Goal: Information Seeking & Learning: Learn about a topic

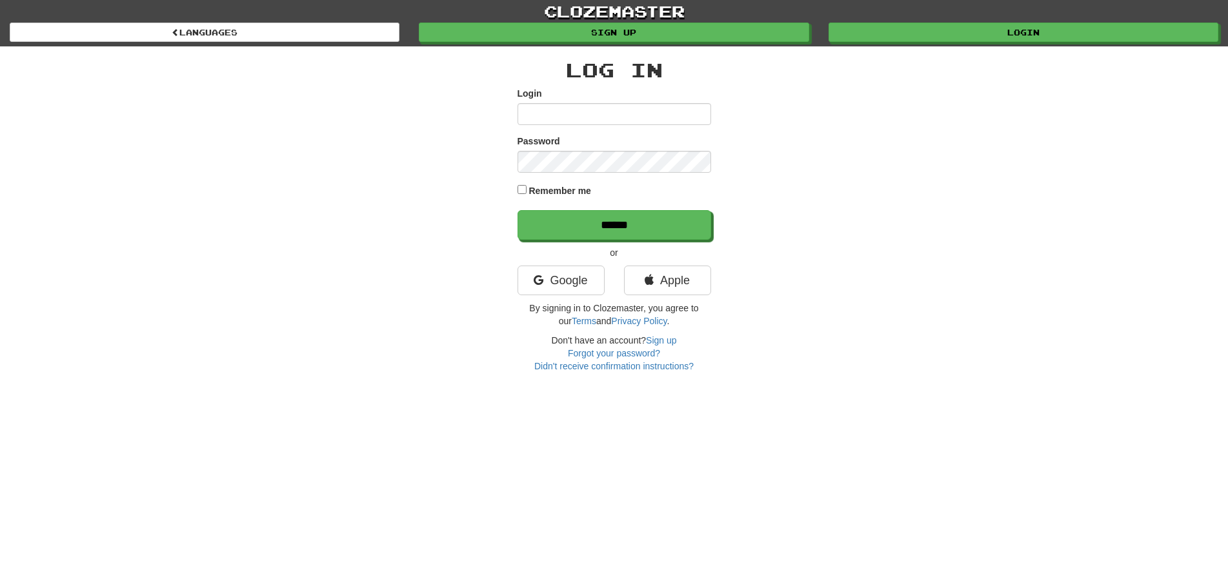
drag, startPoint x: 627, startPoint y: 117, endPoint x: 619, endPoint y: 121, distance: 9.0
click at [626, 117] on input "Login" at bounding box center [614, 114] width 194 height 22
drag, startPoint x: 617, startPoint y: 121, endPoint x: 609, endPoint y: 138, distance: 18.8
click at [609, 138] on div "Password" at bounding box center [614, 154] width 194 height 38
click at [606, 118] on input "Login" at bounding box center [614, 114] width 194 height 22
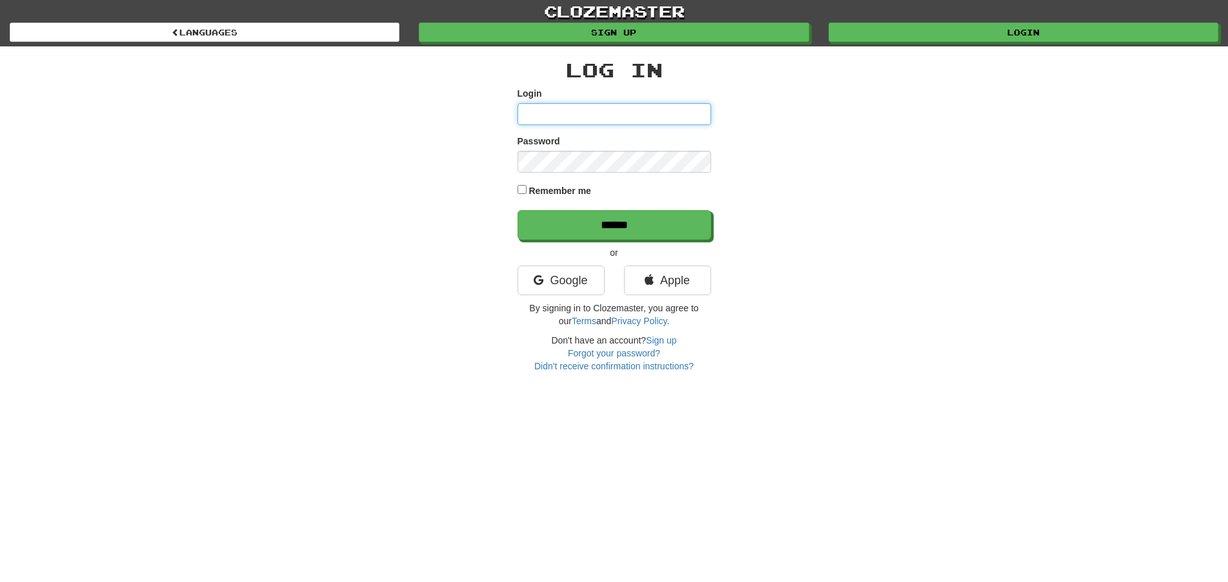
click at [601, 112] on input "Login" at bounding box center [614, 114] width 194 height 22
type input "********"
click at [517, 210] on input "******" at bounding box center [614, 225] width 194 height 30
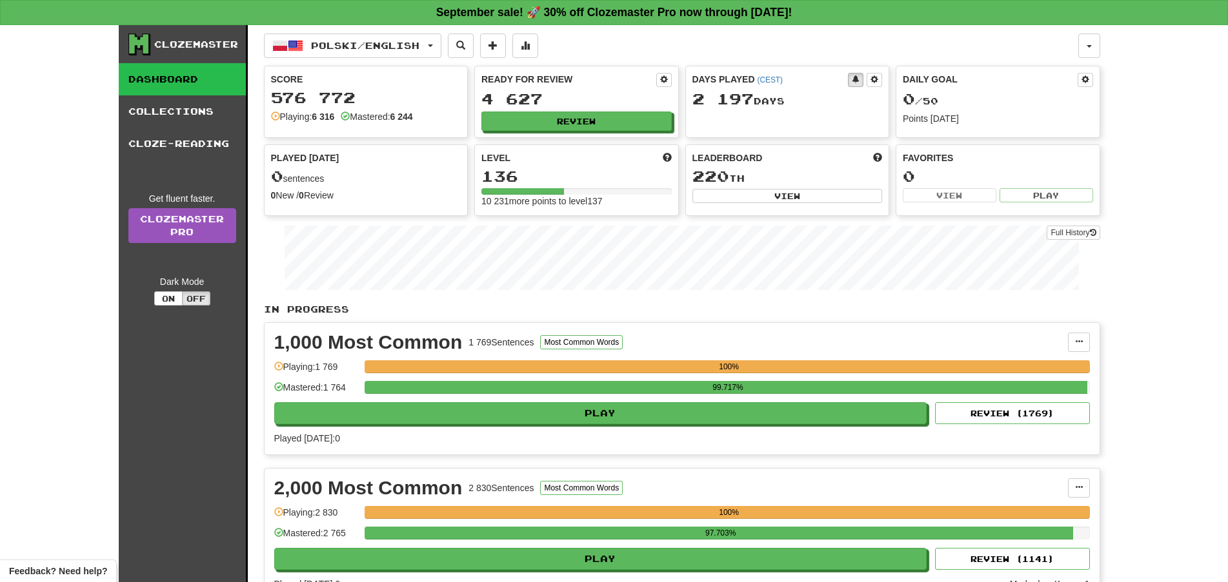
click at [586, 110] on div "Ready for Review 4 627 Review" at bounding box center [576, 101] width 203 height 71
click at [588, 114] on button "Review" at bounding box center [577, 121] width 190 height 19
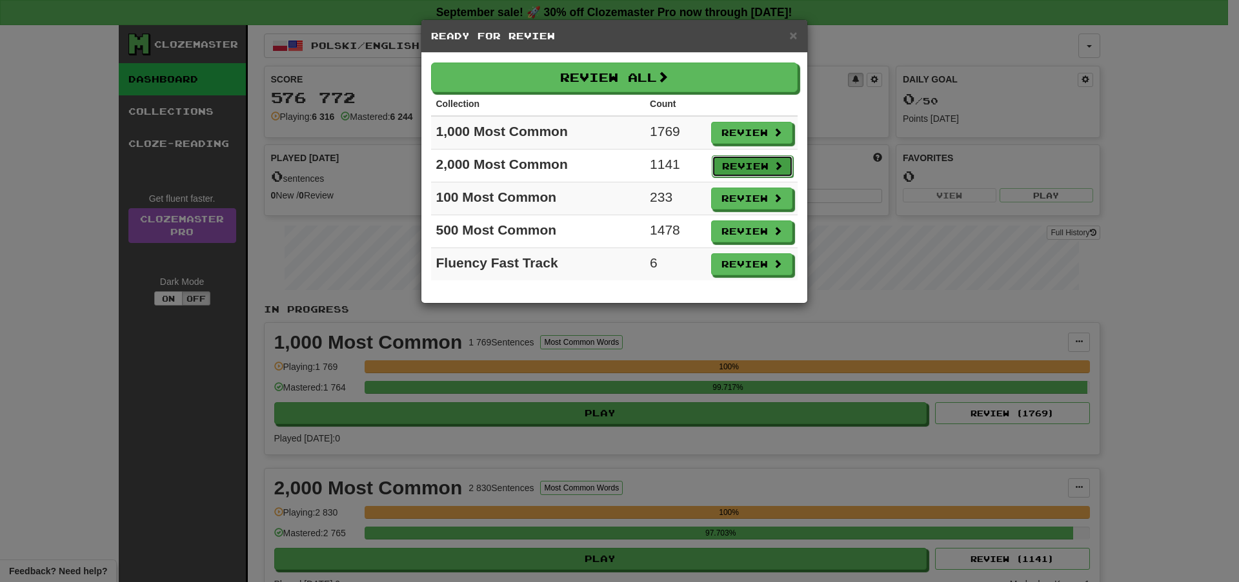
click at [735, 159] on button "Review" at bounding box center [752, 166] width 81 height 22
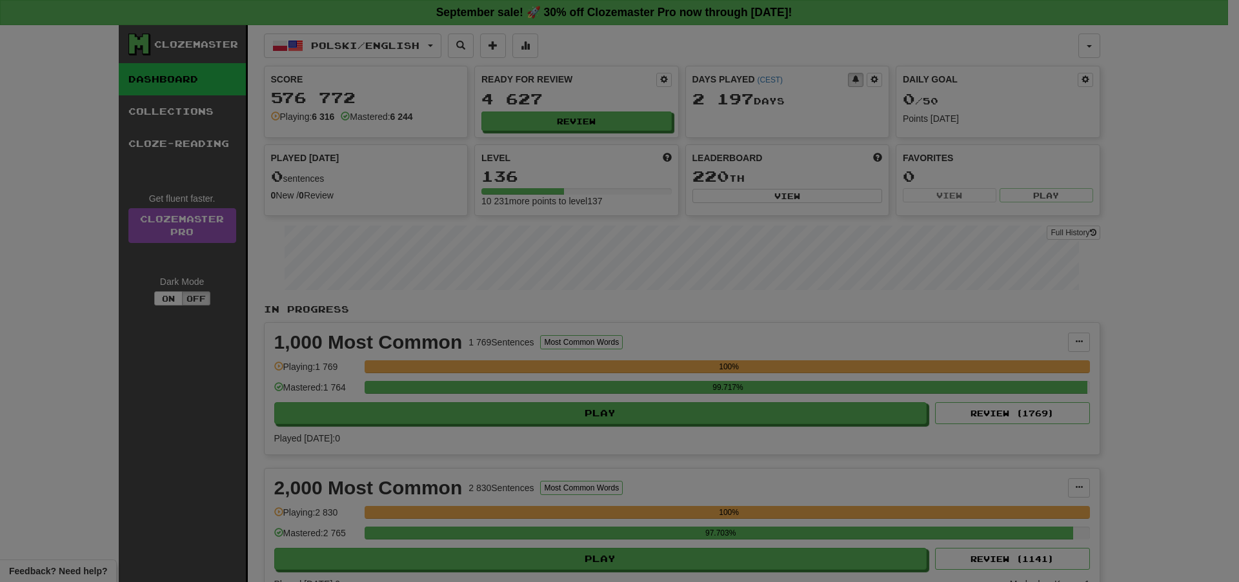
select select "**"
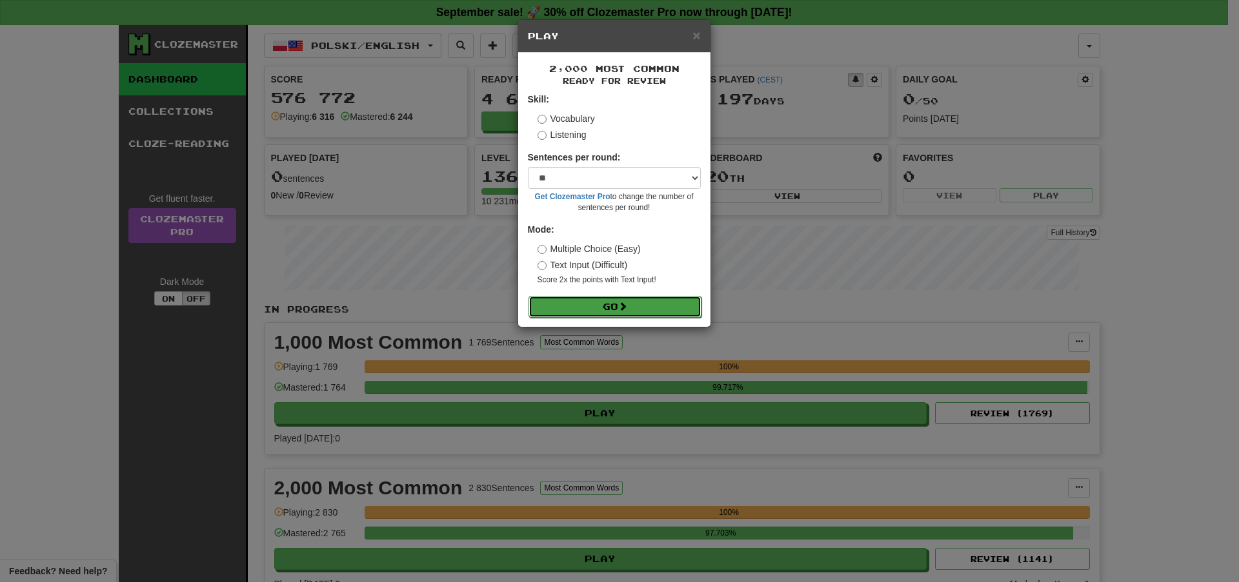
click at [562, 306] on button "Go" at bounding box center [614, 307] width 173 height 22
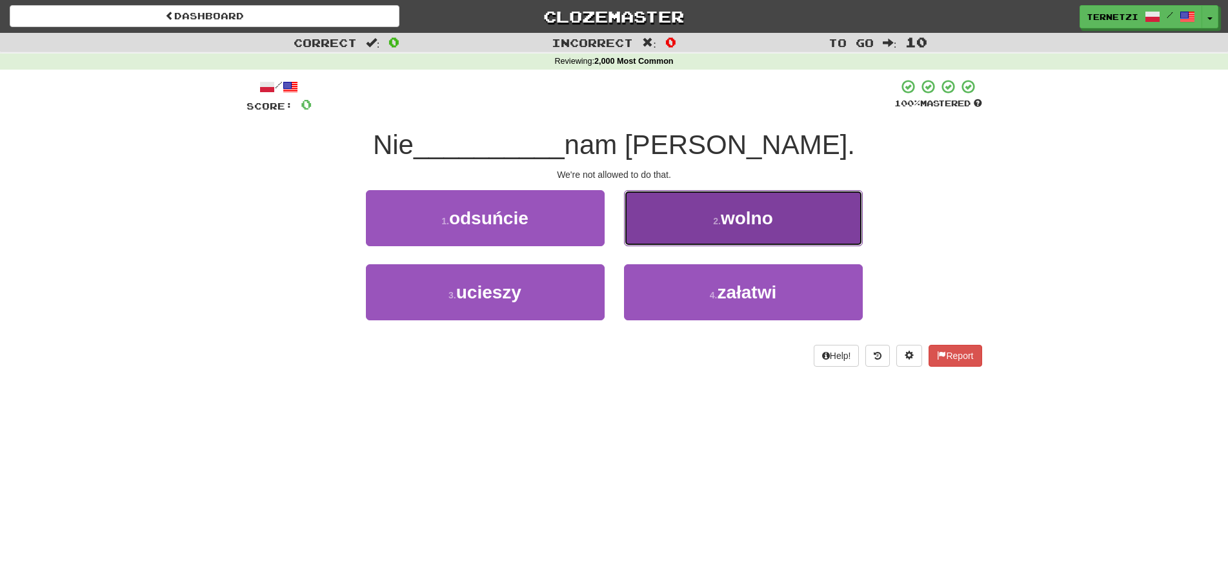
click at [672, 217] on button "2 . wolno" at bounding box center [743, 218] width 239 height 56
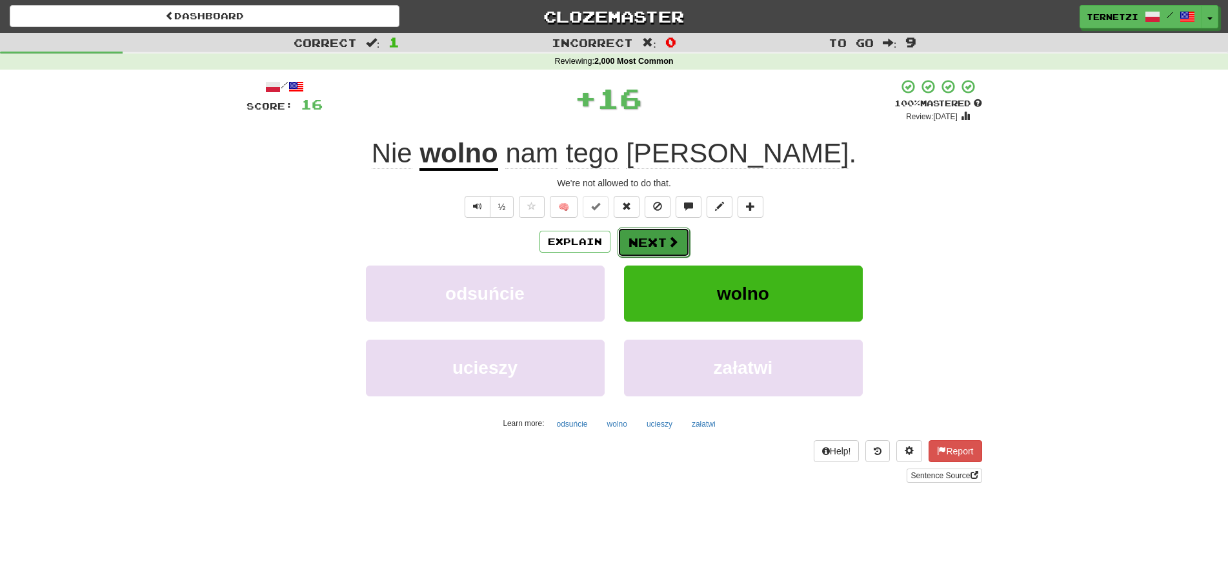
click at [659, 237] on button "Next" at bounding box center [653, 243] width 72 height 30
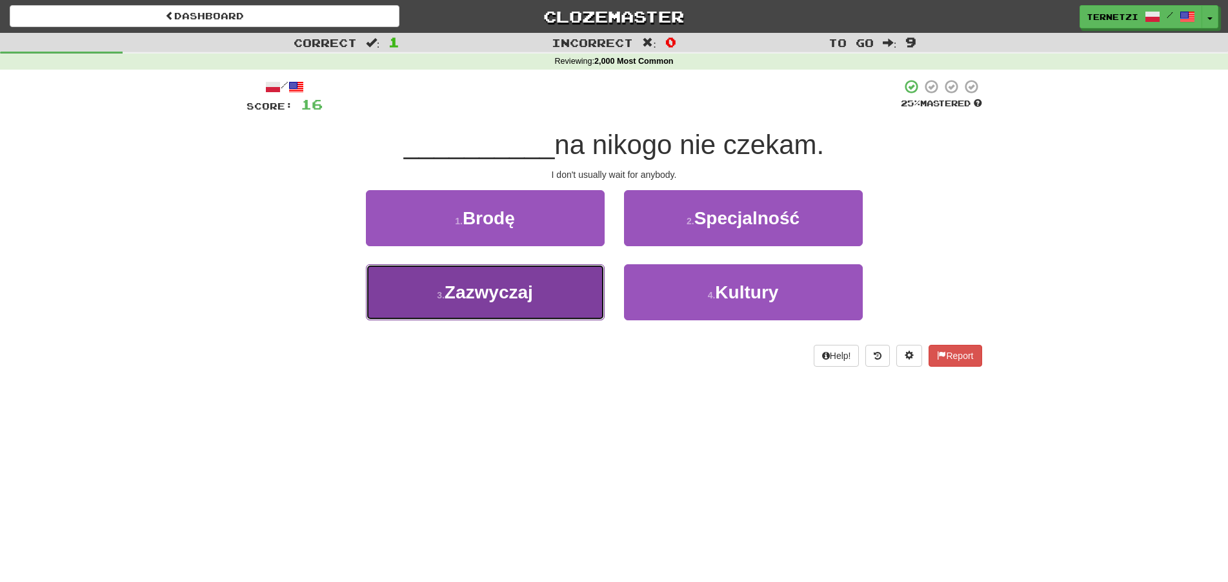
click at [532, 303] on button "3 . Zazwyczaj" at bounding box center [485, 292] width 239 height 56
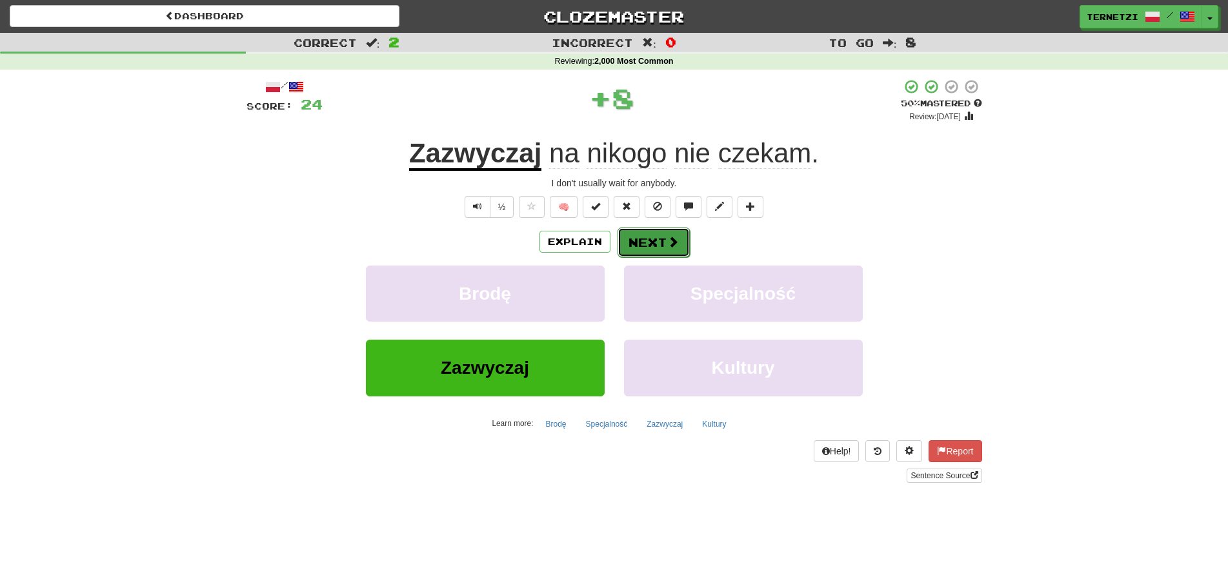
click at [652, 239] on button "Next" at bounding box center [653, 243] width 72 height 30
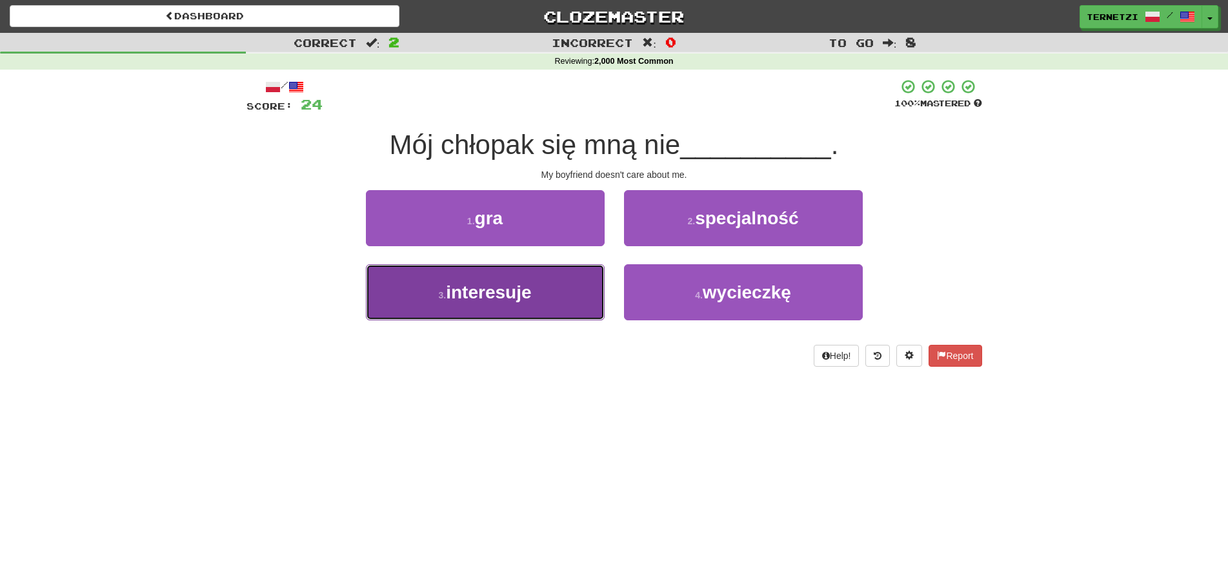
click at [562, 294] on button "3 . interesuje" at bounding box center [485, 292] width 239 height 56
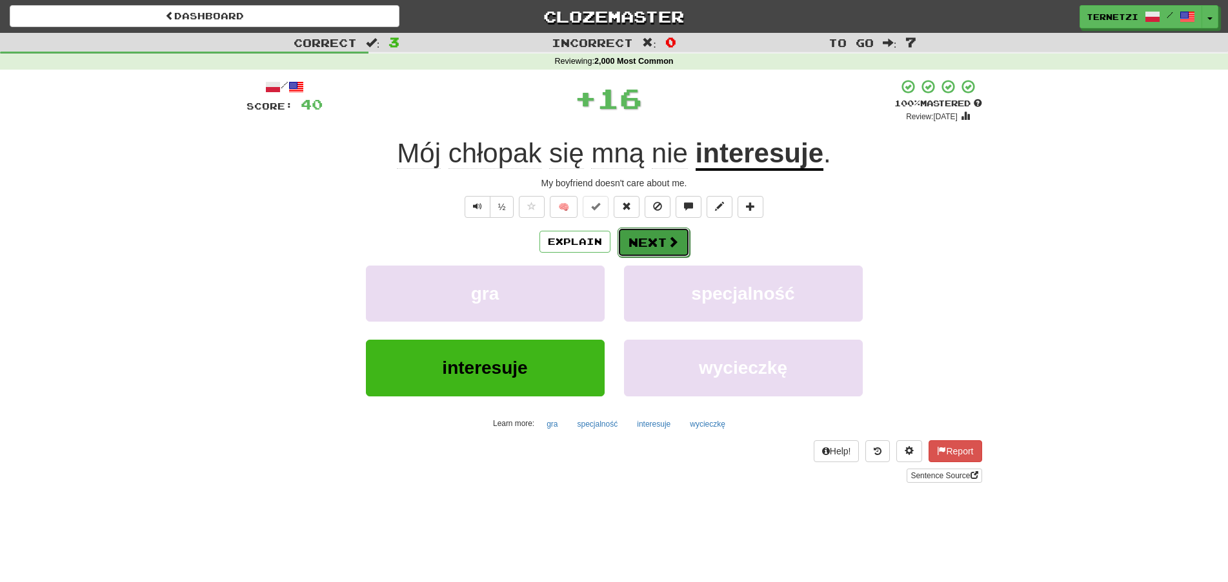
click at [657, 237] on button "Next" at bounding box center [653, 243] width 72 height 30
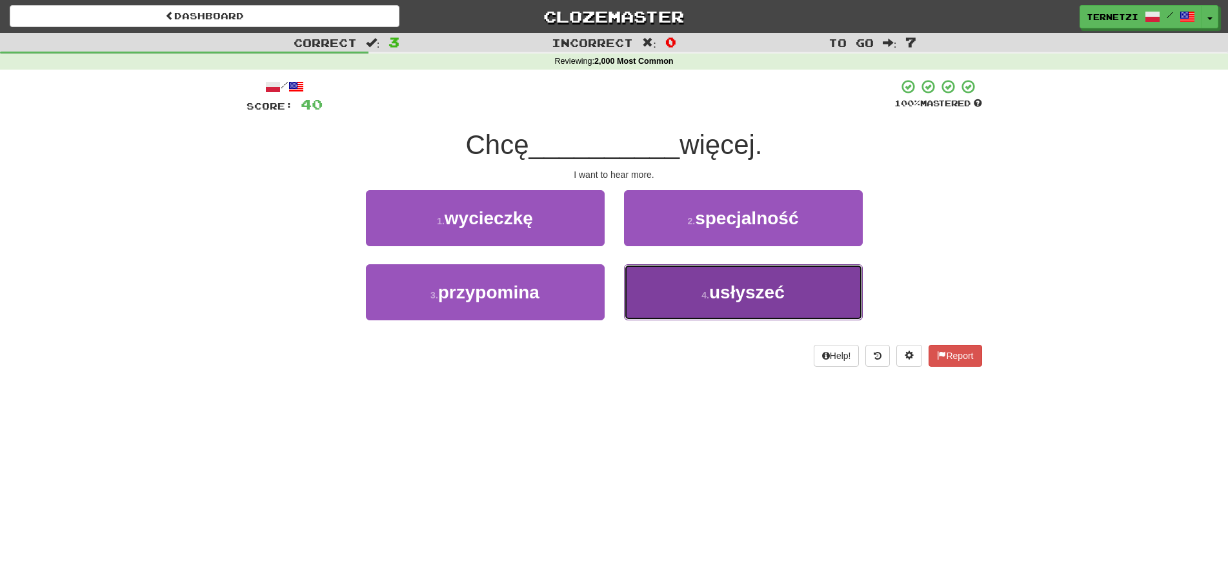
click at [673, 301] on button "4 . usłyszeć" at bounding box center [743, 292] width 239 height 56
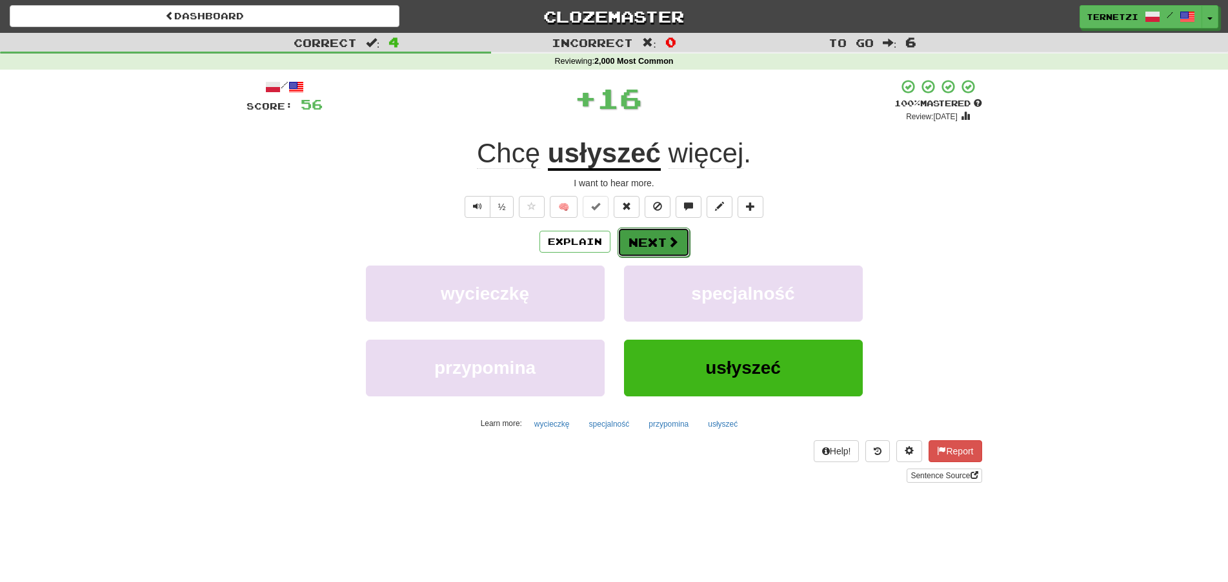
click at [667, 236] on span at bounding box center [673, 242] width 12 height 12
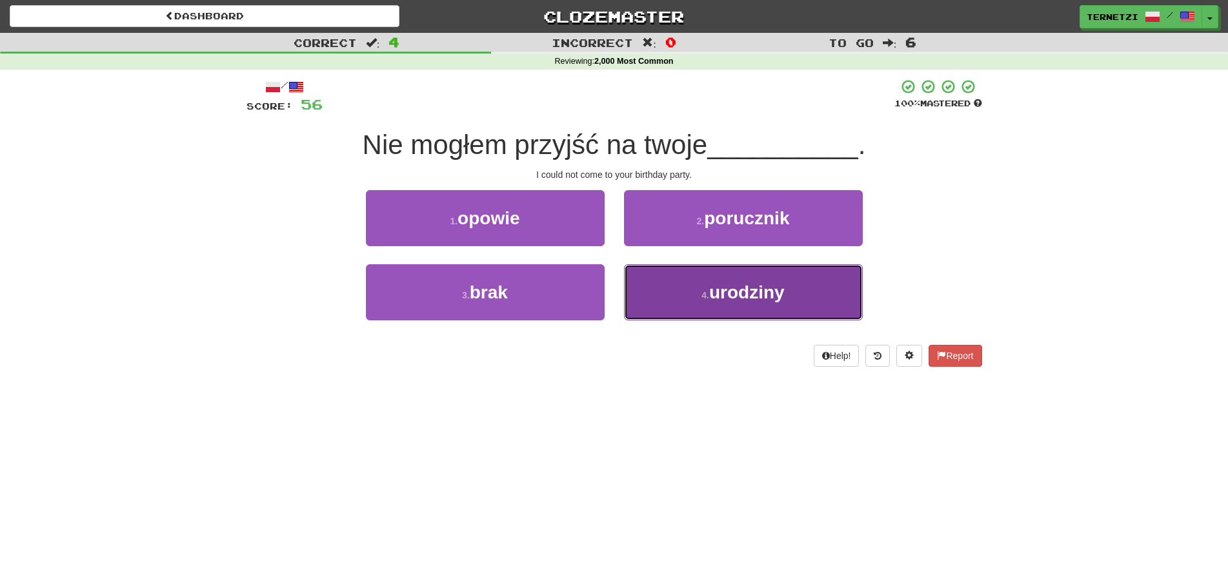
click at [688, 287] on button "4 . urodziny" at bounding box center [743, 292] width 239 height 56
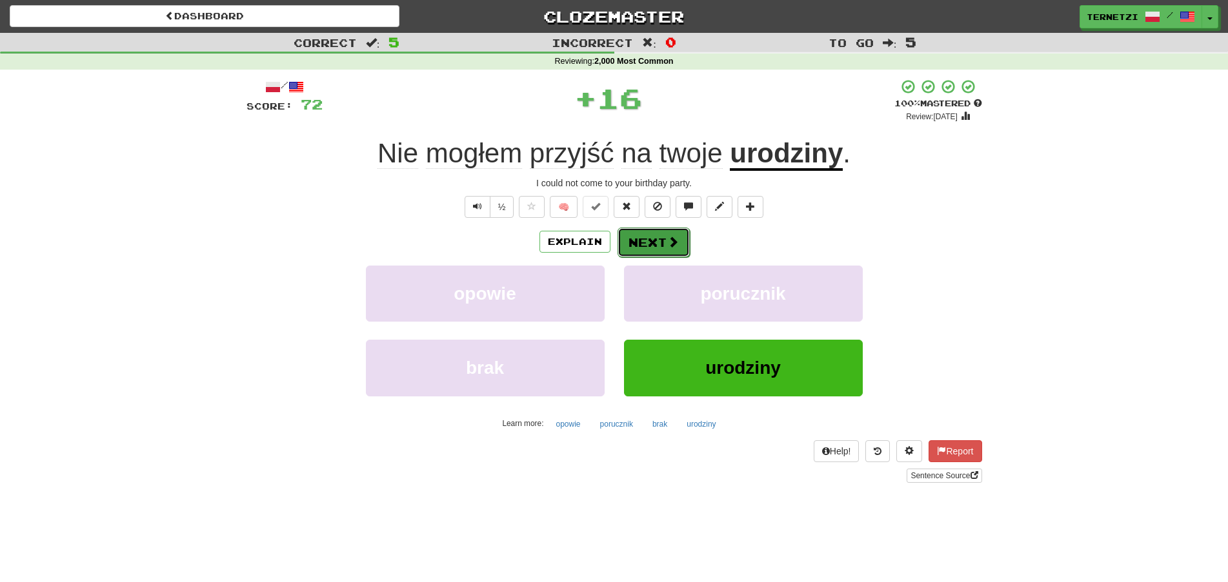
click at [668, 241] on span at bounding box center [673, 242] width 12 height 12
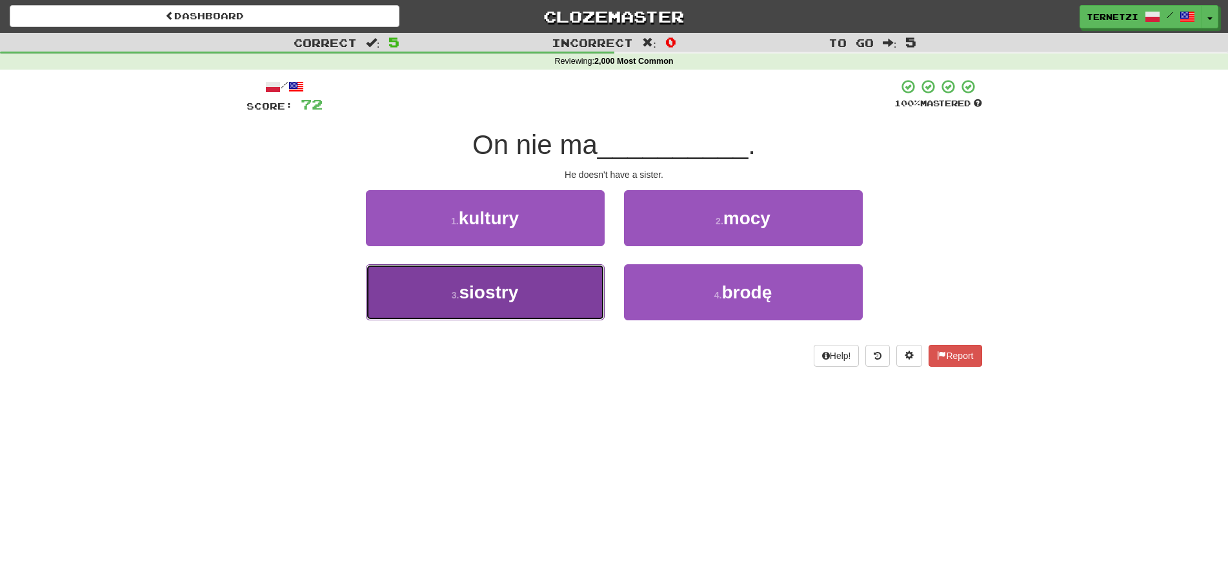
click at [551, 292] on button "3 . siostry" at bounding box center [485, 292] width 239 height 56
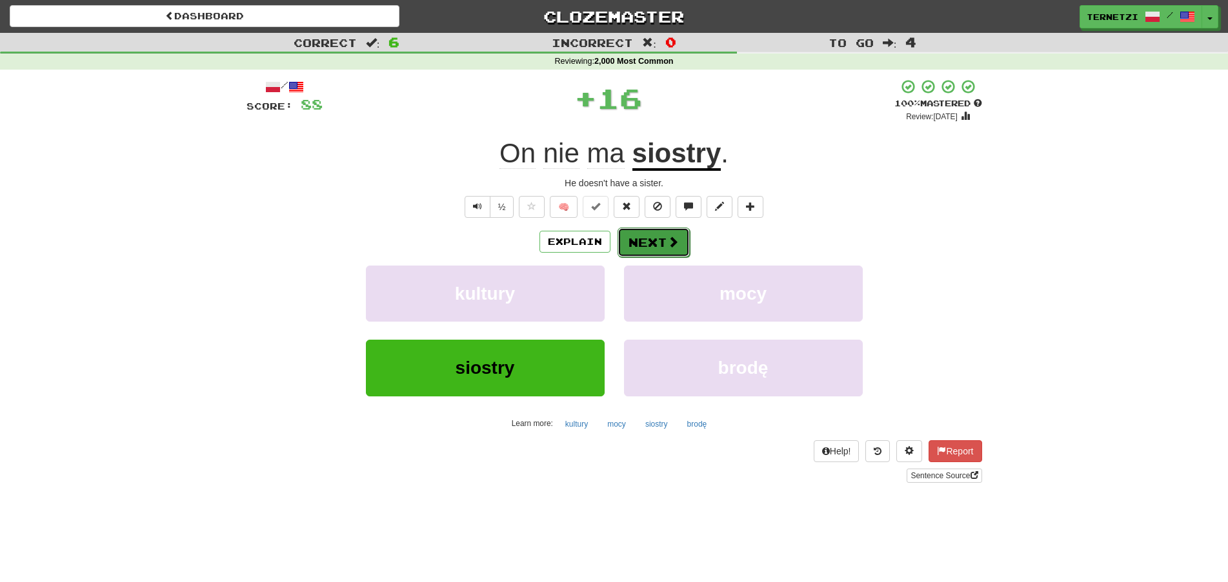
click at [648, 238] on button "Next" at bounding box center [653, 243] width 72 height 30
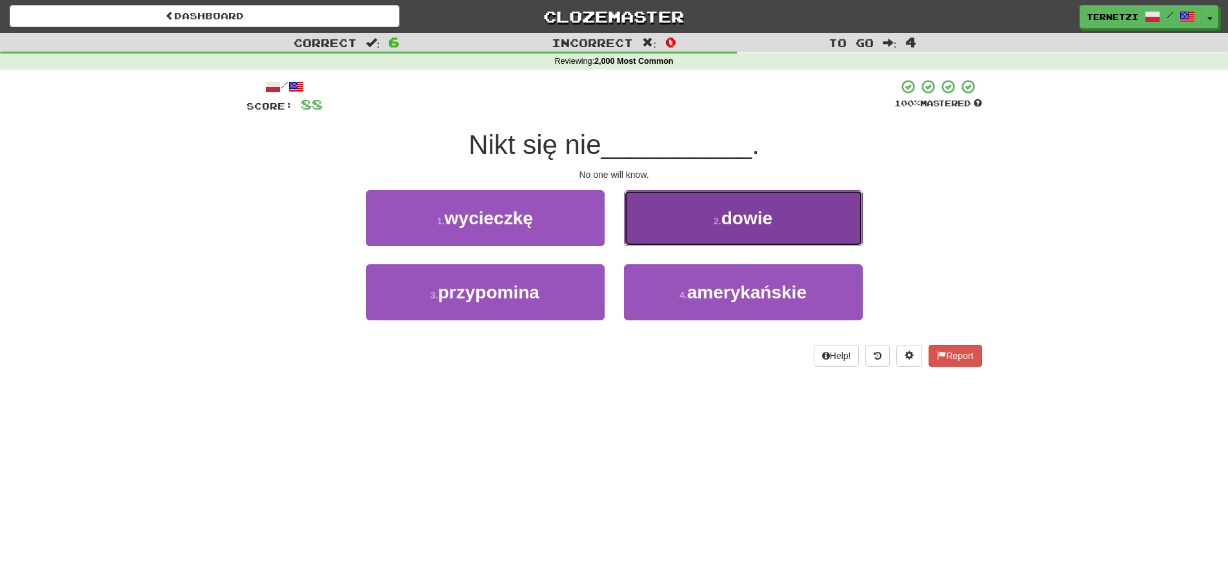
click at [697, 214] on button "2 . dowie" at bounding box center [743, 218] width 239 height 56
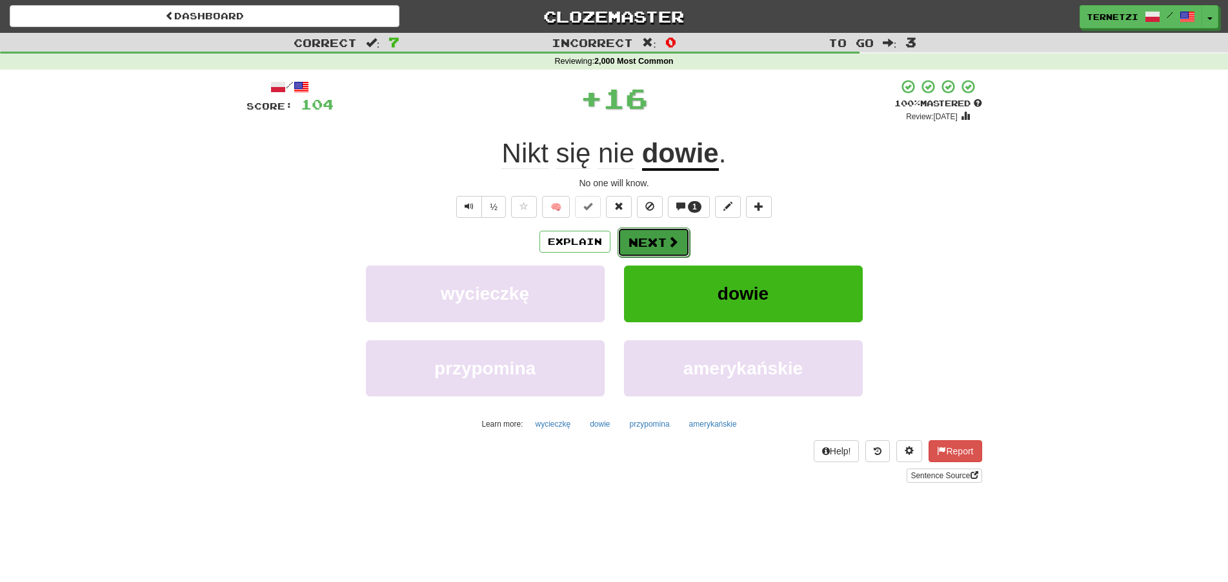
click at [673, 243] on span at bounding box center [673, 242] width 12 height 12
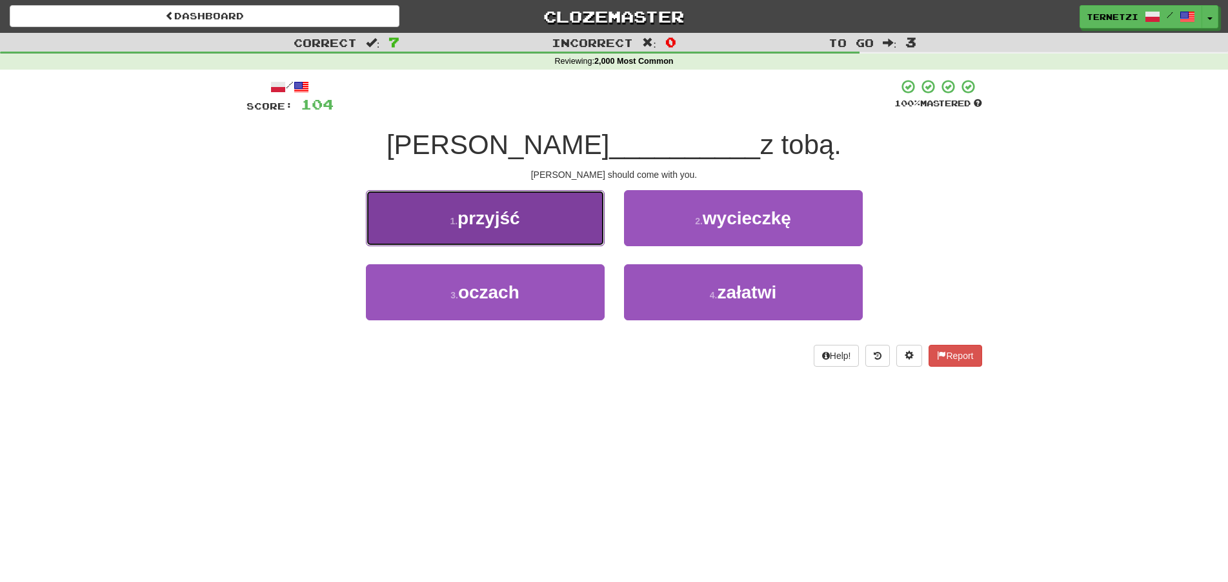
click at [572, 223] on button "1 . przyjść" at bounding box center [485, 218] width 239 height 56
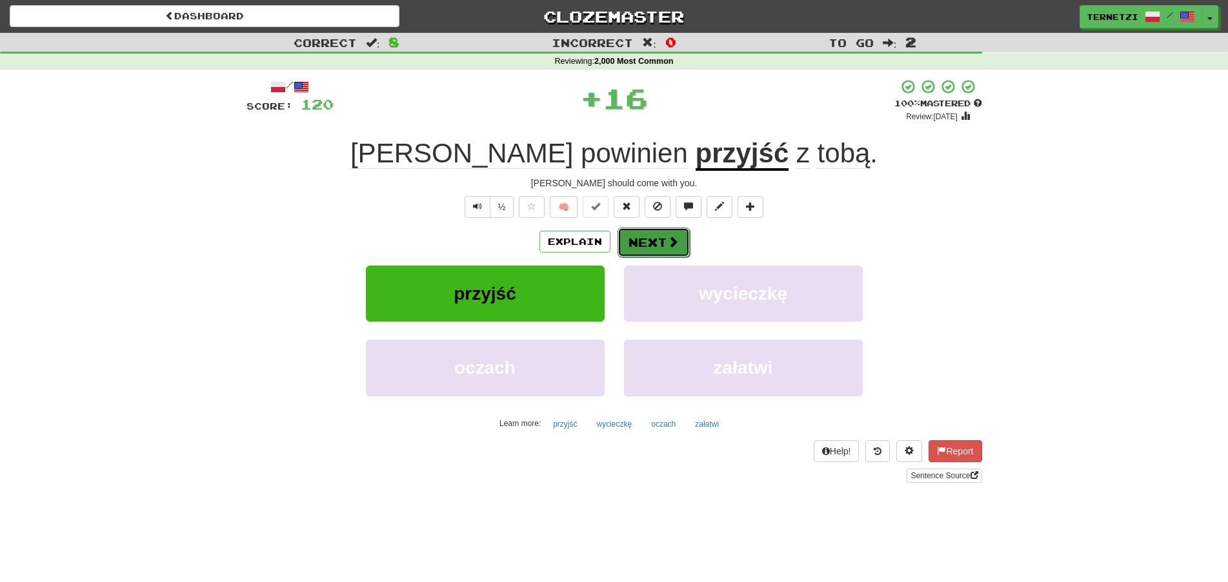
click at [641, 235] on button "Next" at bounding box center [653, 243] width 72 height 30
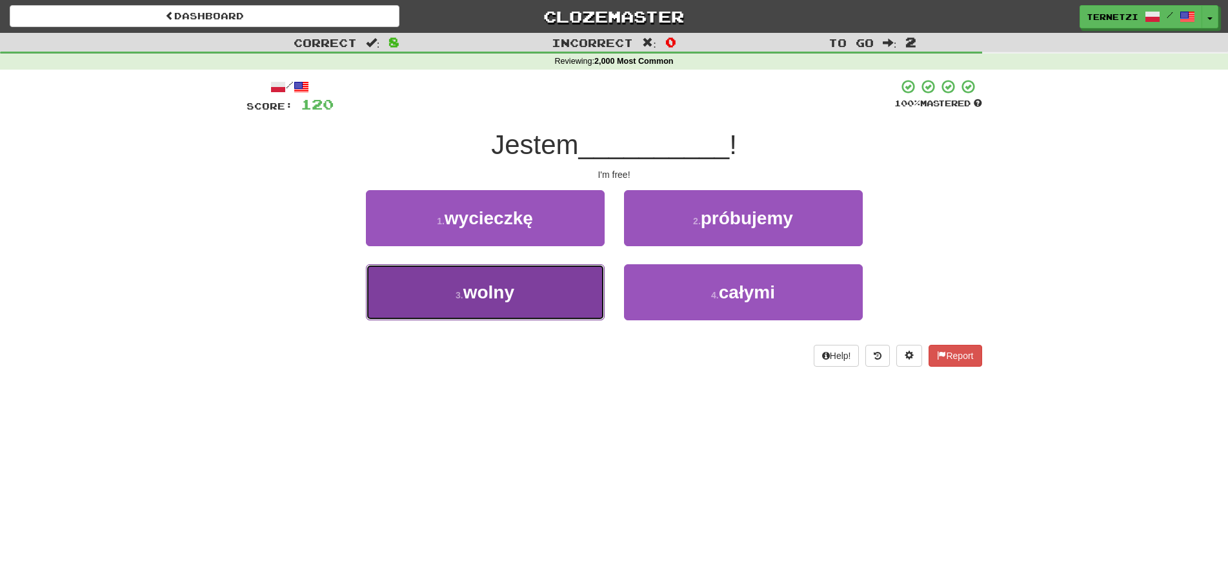
click at [547, 301] on button "3 . wolny" at bounding box center [485, 292] width 239 height 56
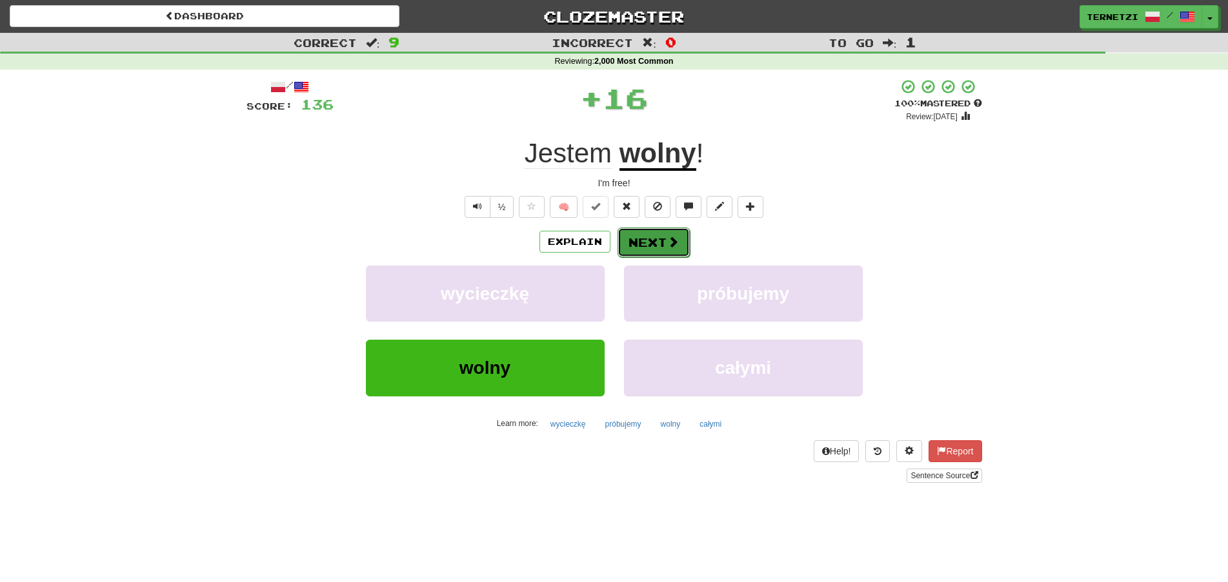
click at [664, 237] on button "Next" at bounding box center [653, 243] width 72 height 30
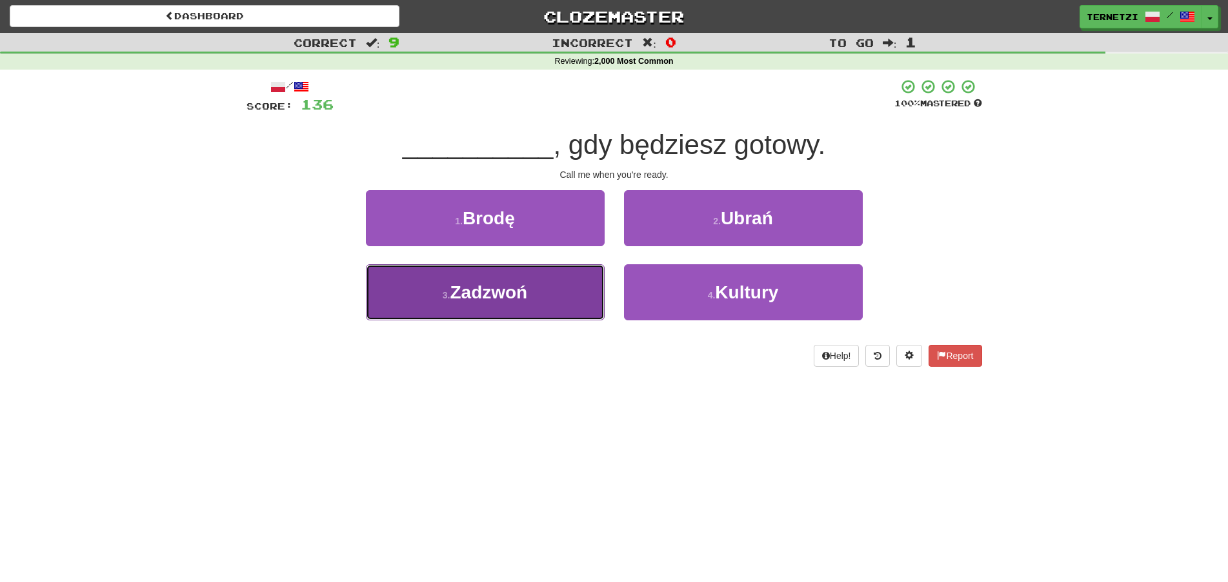
click at [568, 297] on button "3 . Zadzwoń" at bounding box center [485, 292] width 239 height 56
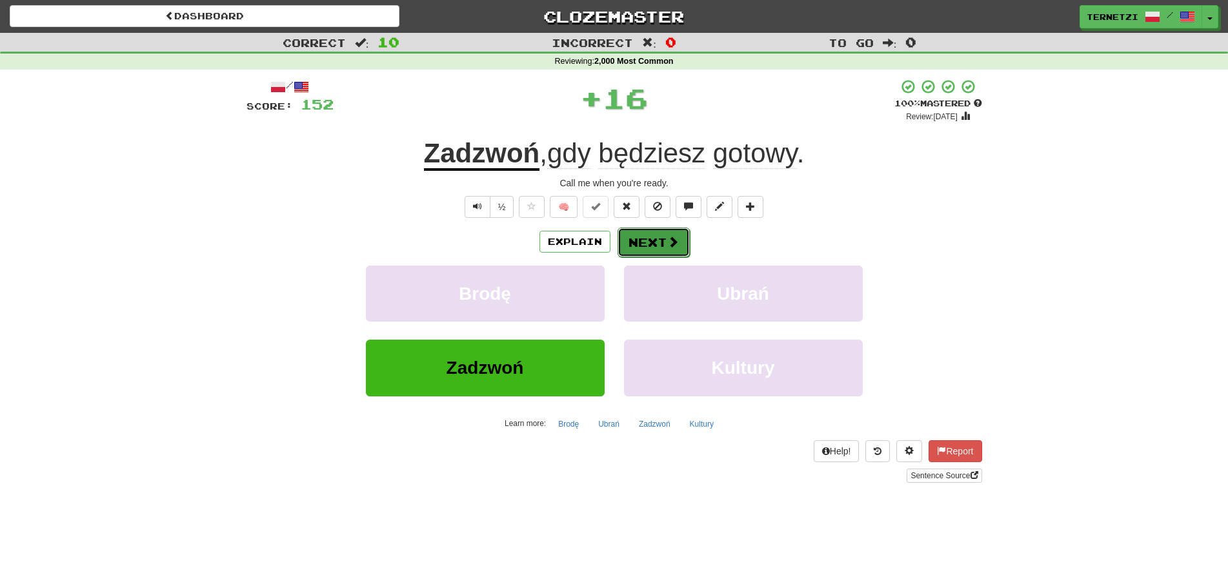
click at [647, 235] on button "Next" at bounding box center [653, 243] width 72 height 30
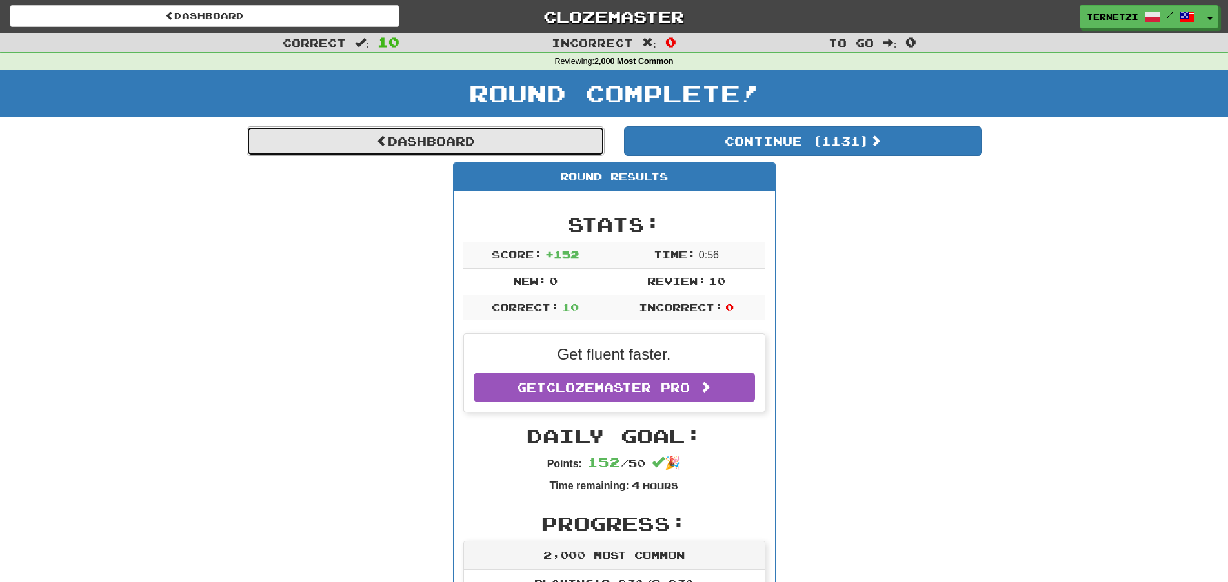
click at [564, 142] on link "Dashboard" at bounding box center [425, 141] width 358 height 30
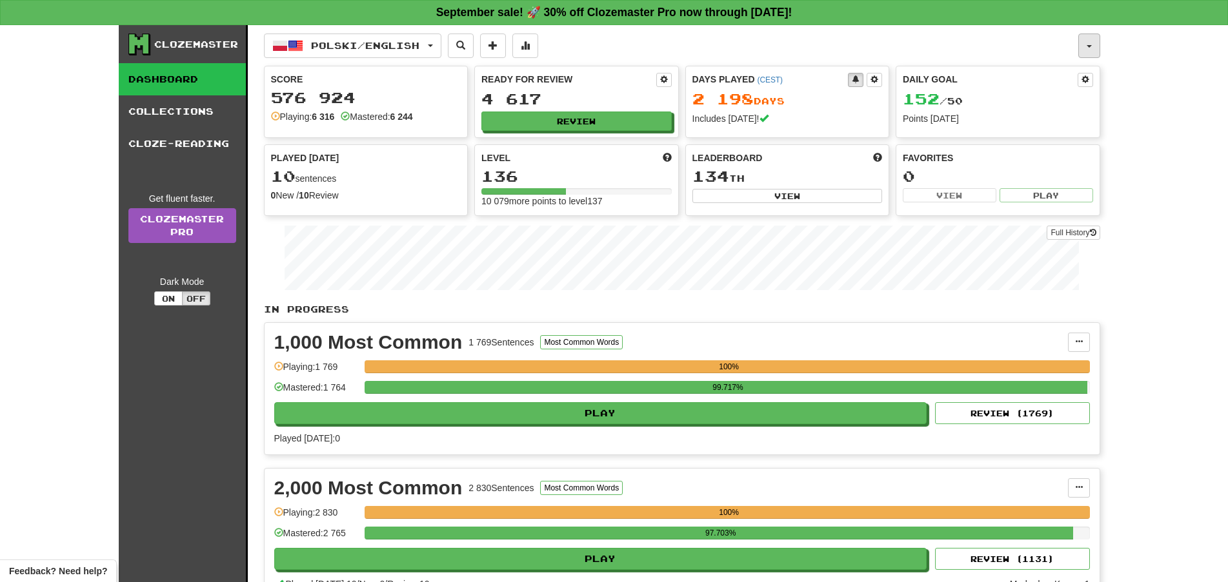
click at [1091, 50] on button "button" at bounding box center [1089, 46] width 22 height 25
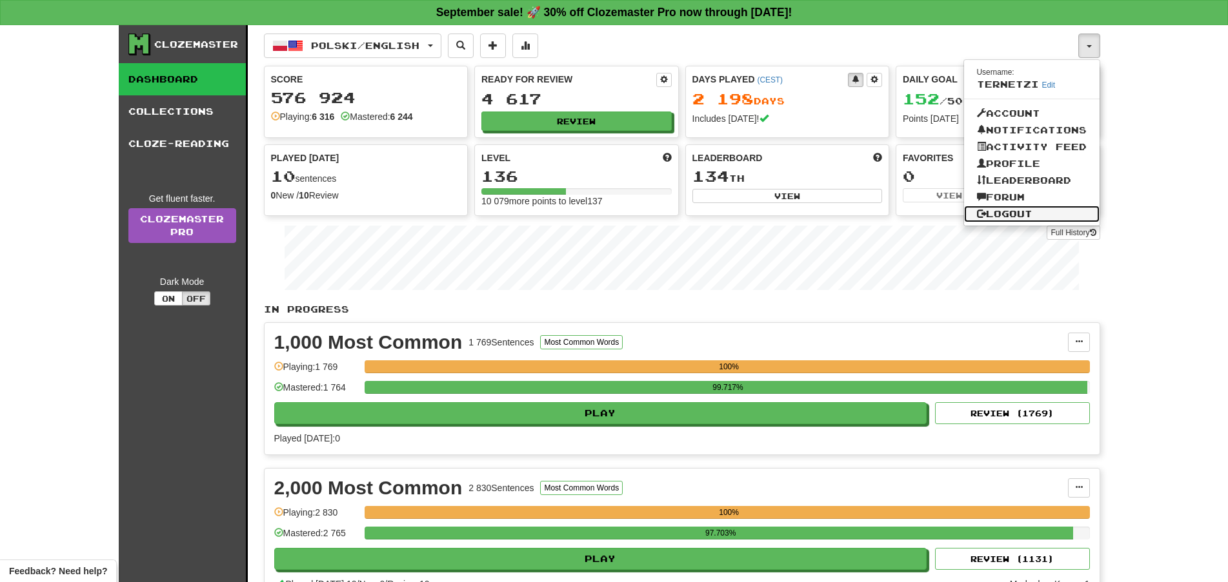
click at [1051, 209] on link "Logout" at bounding box center [1031, 214] width 135 height 17
